Goal: Find contact information: Find contact information

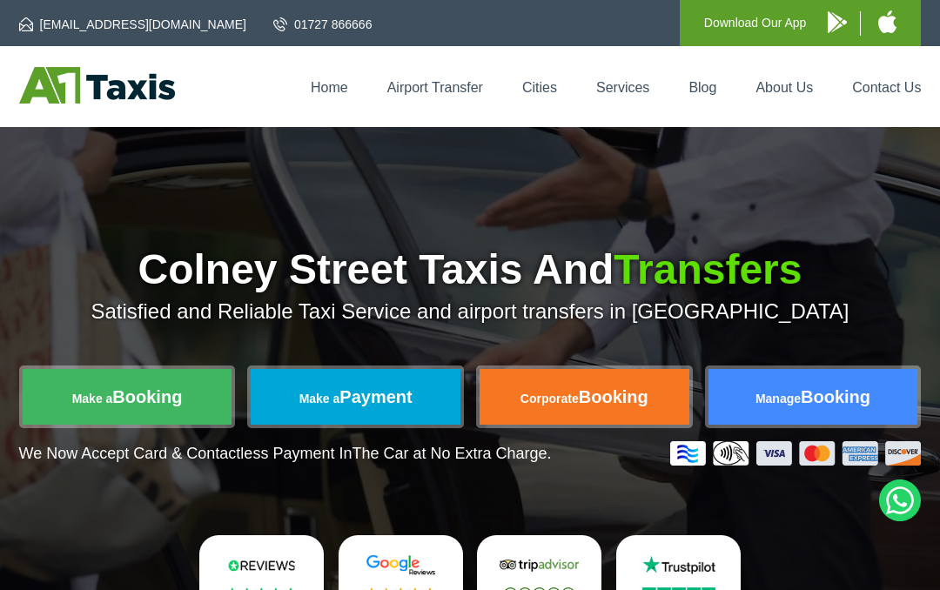
click at [643, 83] on link "Services" at bounding box center [622, 87] width 53 height 15
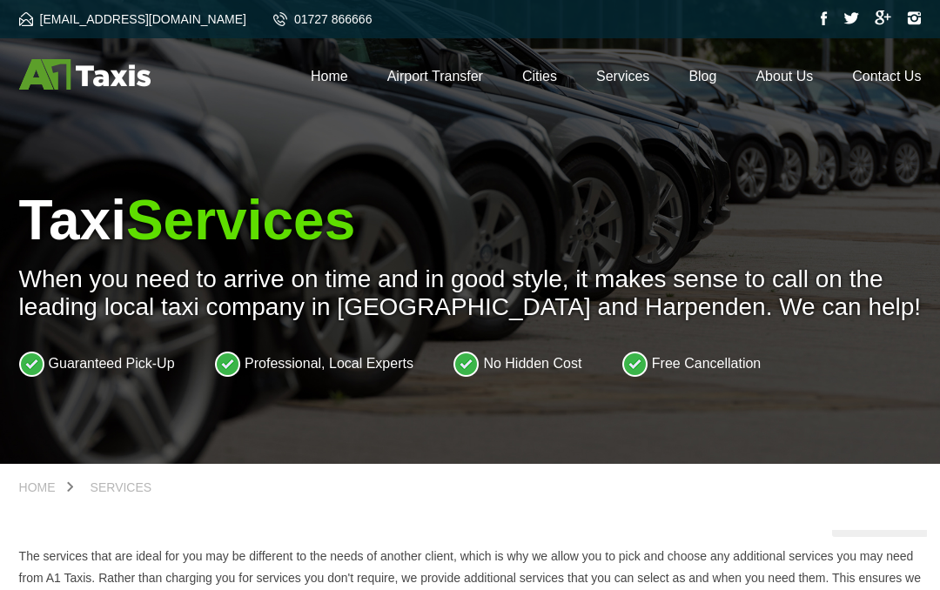
click at [891, 82] on link "Contact Us" at bounding box center [886, 76] width 69 height 15
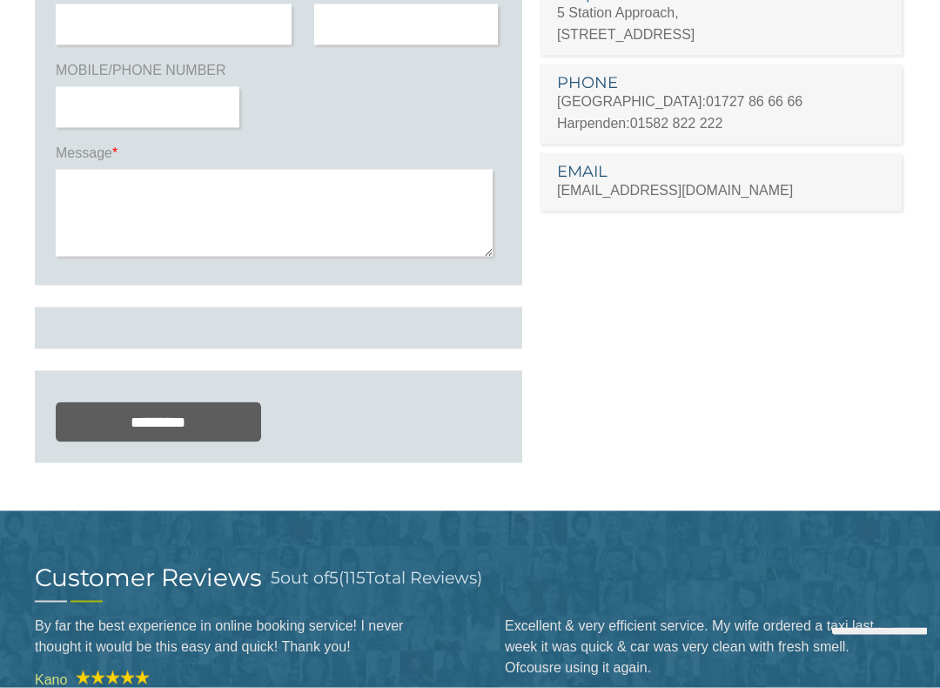
scroll to position [277, 0]
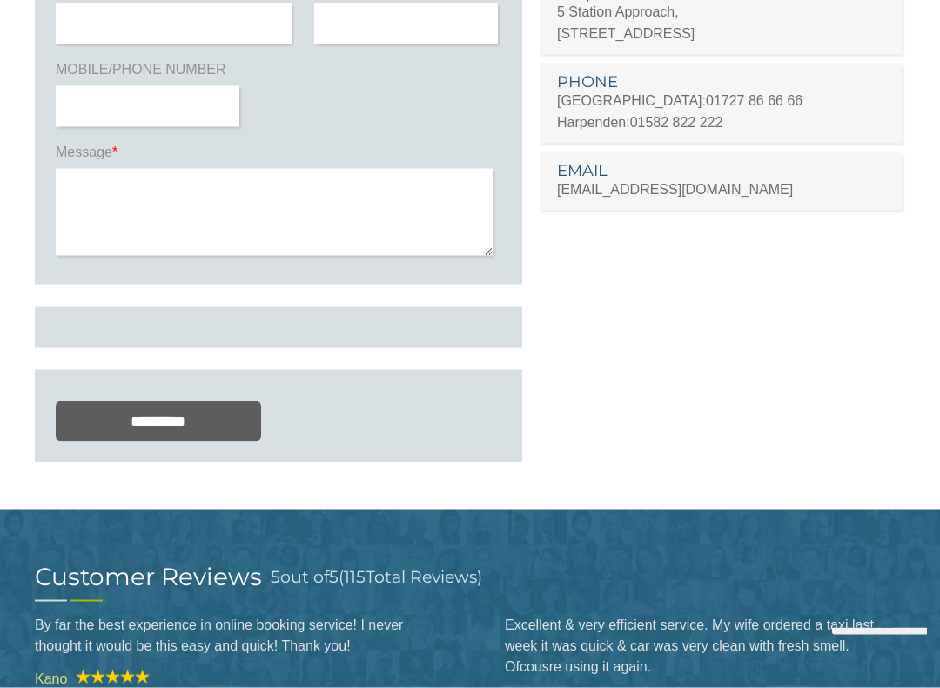
click at [933, 192] on section "Contact Us We are available 24/7, Feel free to ask if you have any questions. W…" at bounding box center [470, 173] width 940 height 674
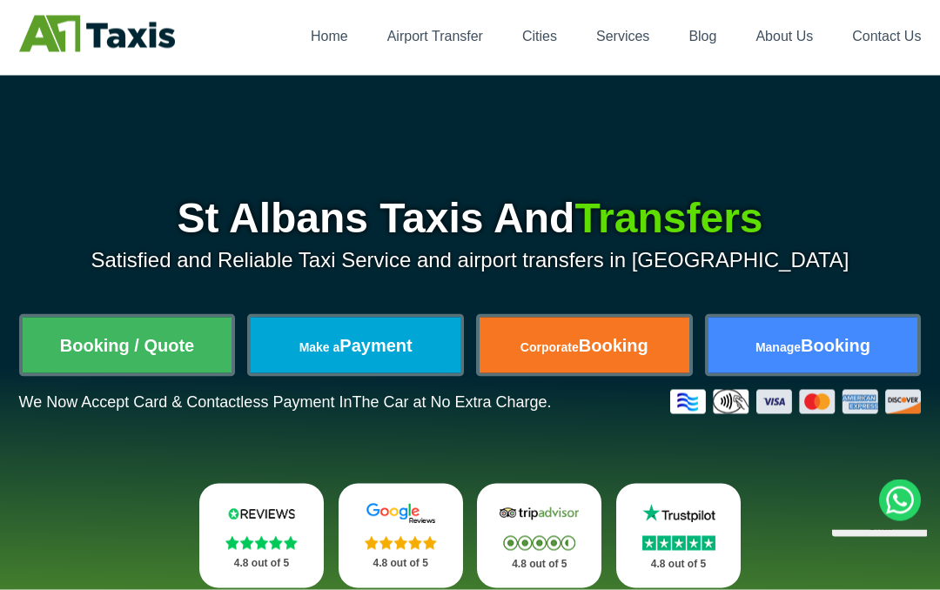
scroll to position [49, 0]
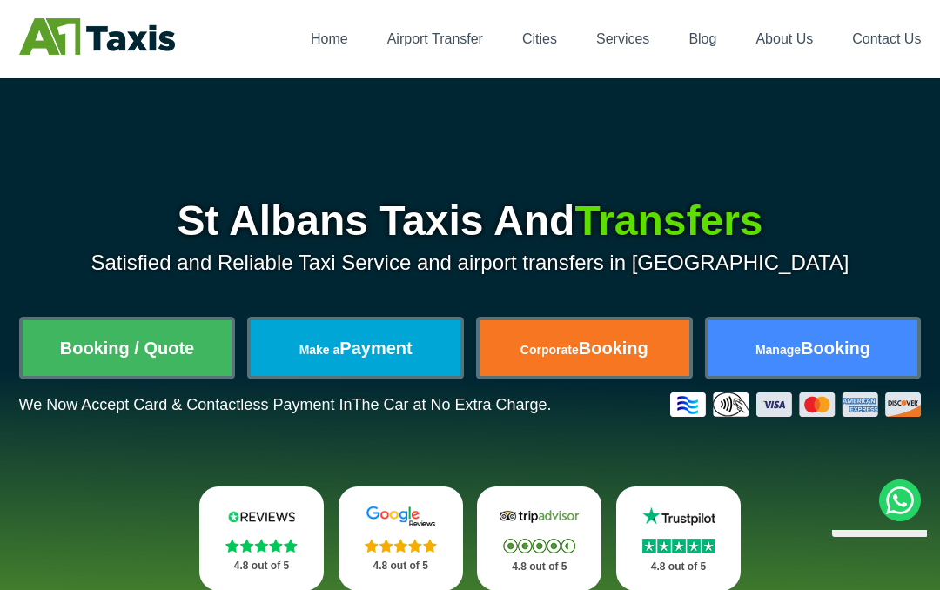
click at [896, 33] on link "Contact Us" at bounding box center [886, 38] width 69 height 15
